Goal: Task Accomplishment & Management: Manage account settings

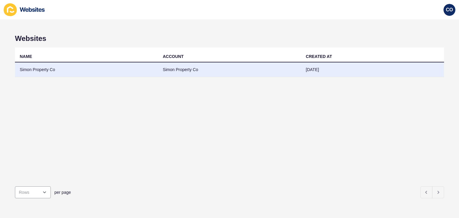
click at [47, 69] on td "Simon Property Co" at bounding box center [86, 69] width 143 height 15
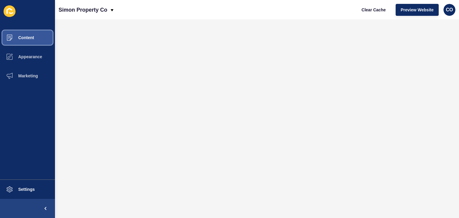
click at [33, 36] on span "Content" at bounding box center [16, 37] width 35 height 5
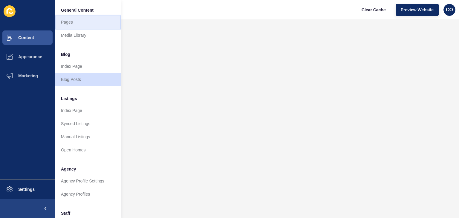
click at [70, 20] on link "Pages" at bounding box center [88, 22] width 66 height 13
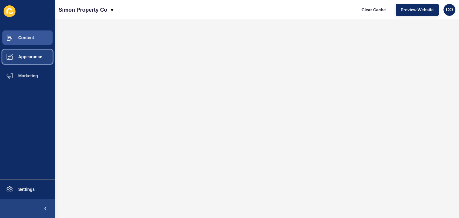
click at [34, 59] on span "Appearance" at bounding box center [20, 56] width 43 height 5
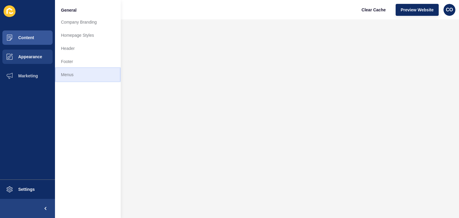
click at [68, 74] on link "Menus" at bounding box center [88, 74] width 66 height 13
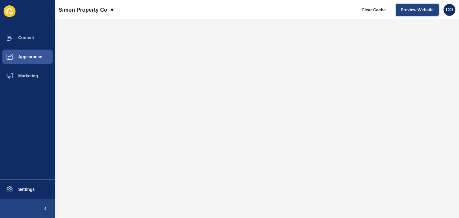
click at [417, 10] on span "Preview Website" at bounding box center [416, 10] width 33 height 6
click at [374, 11] on span "Clear Cache" at bounding box center [373, 10] width 24 height 6
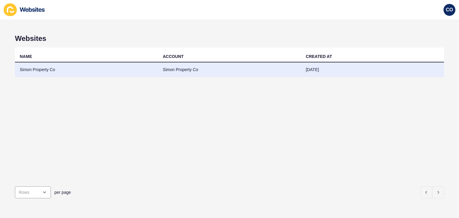
click at [41, 71] on td "Simon Property Co" at bounding box center [86, 69] width 143 height 15
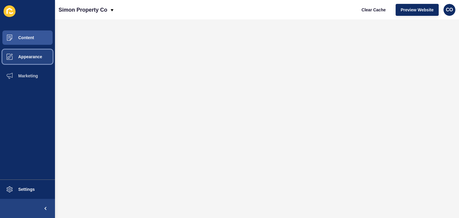
click at [39, 59] on span "Appearance" at bounding box center [20, 56] width 43 height 5
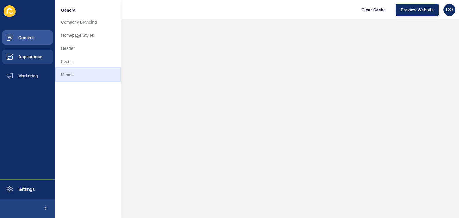
click at [61, 73] on link "Menus" at bounding box center [88, 74] width 66 height 13
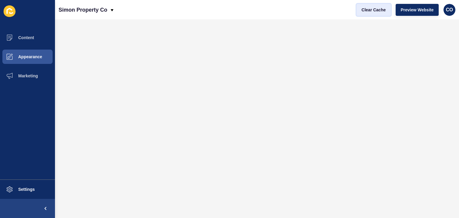
click at [375, 9] on span "Clear Cache" at bounding box center [373, 10] width 24 height 6
